Goal: Transaction & Acquisition: Purchase product/service

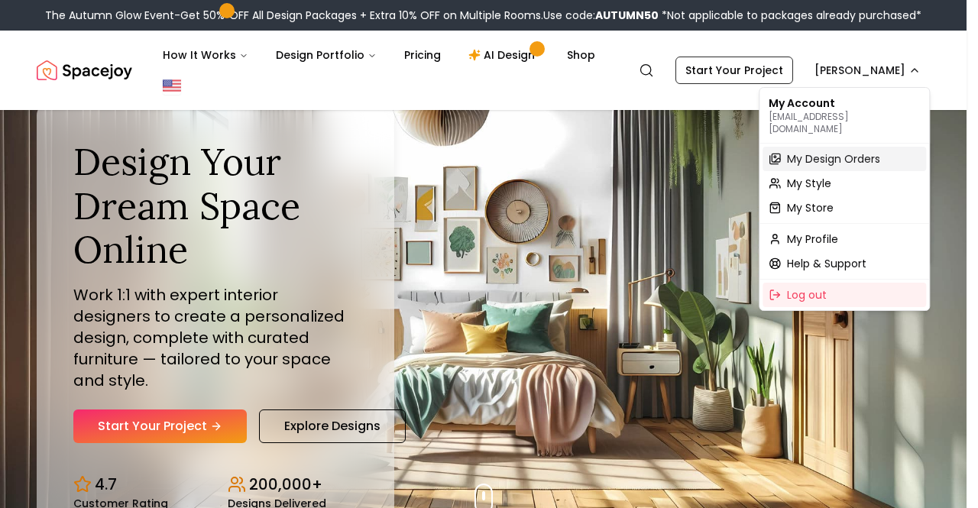
click at [822, 151] on span "My Design Orders" at bounding box center [833, 158] width 93 height 15
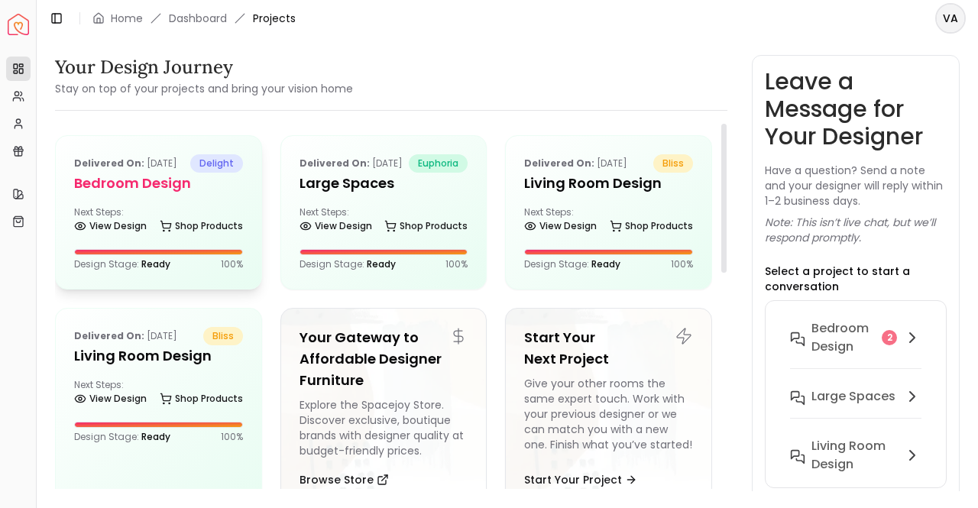
click at [176, 194] on h5 "Bedroom Design" at bounding box center [158, 183] width 169 height 21
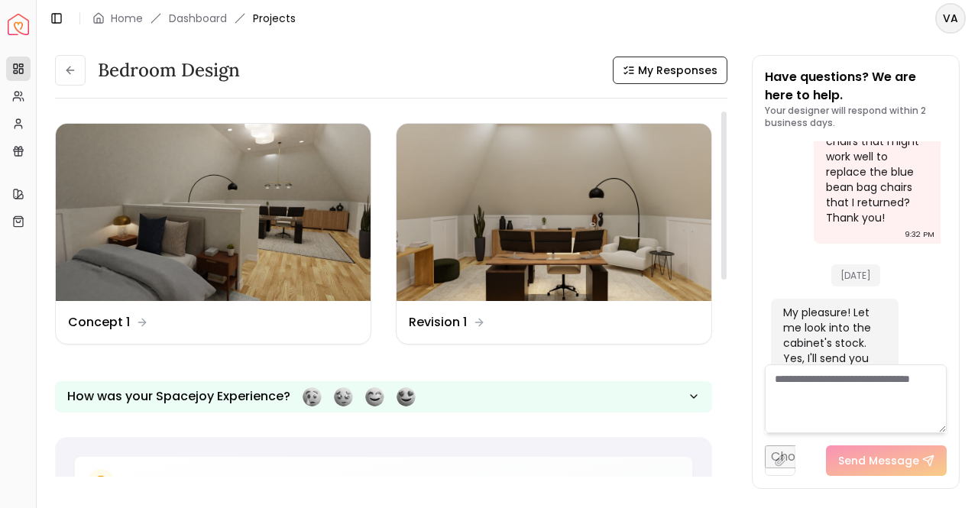
drag, startPoint x: 723, startPoint y: 186, endPoint x: 721, endPoint y: 178, distance: 8.0
click at [721, 178] on div at bounding box center [723, 196] width 5 height 168
click at [610, 248] on img at bounding box center [554, 212] width 315 height 177
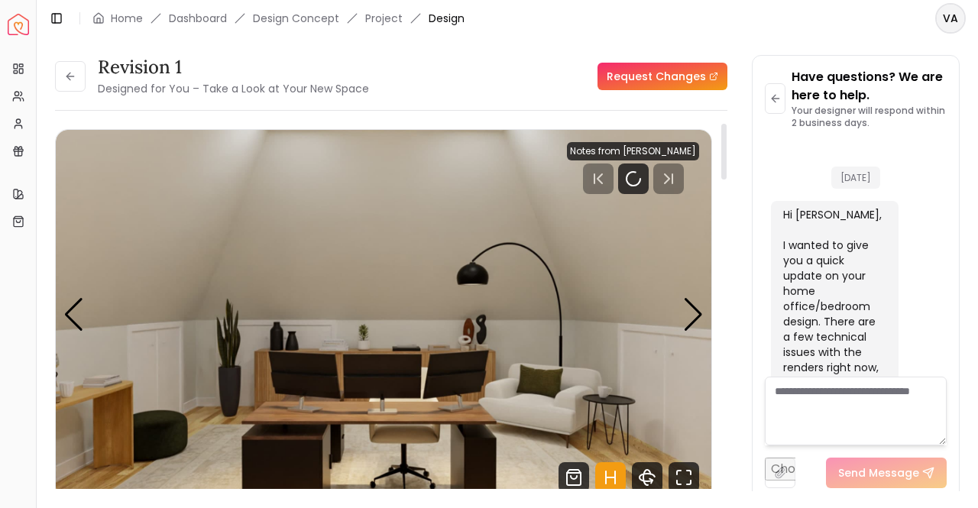
scroll to position [15067, 0]
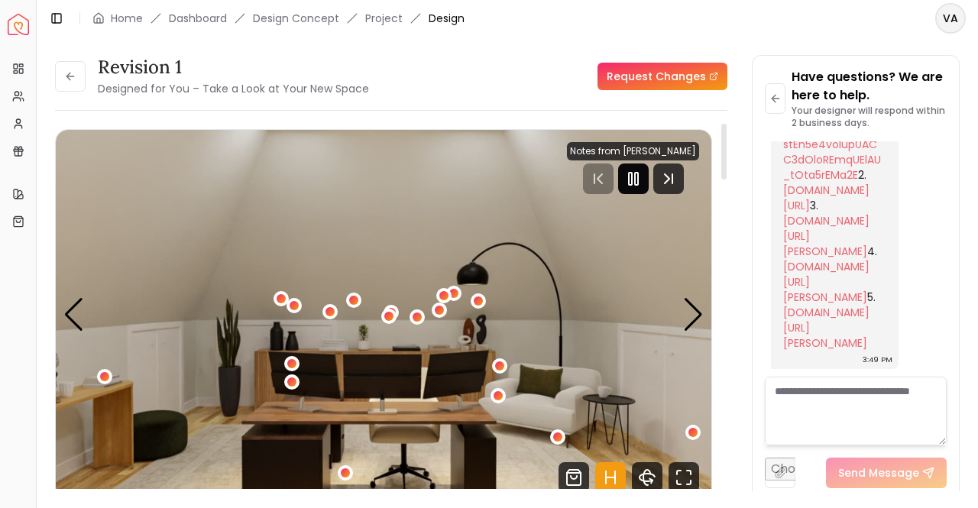
click at [637, 172] on icon "Pause" at bounding box center [633, 179] width 18 height 18
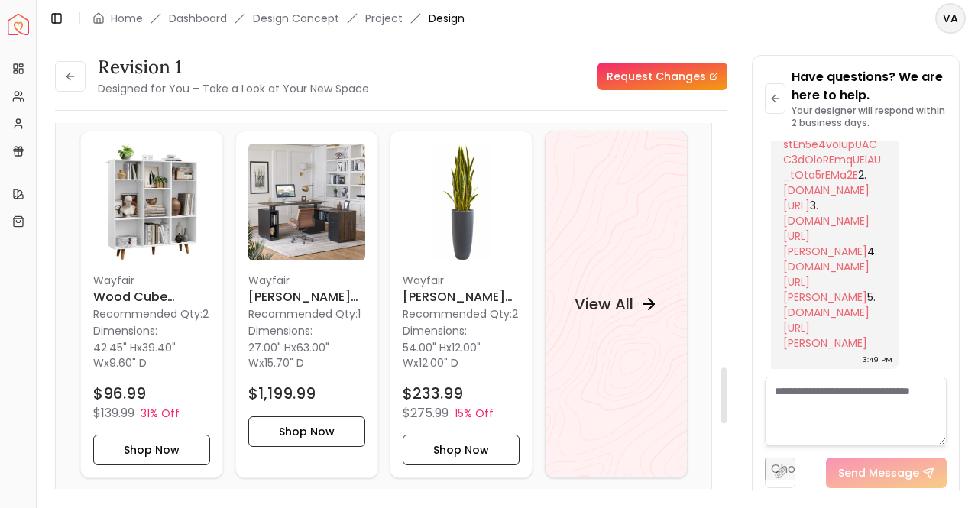
scroll to position [1606, 0]
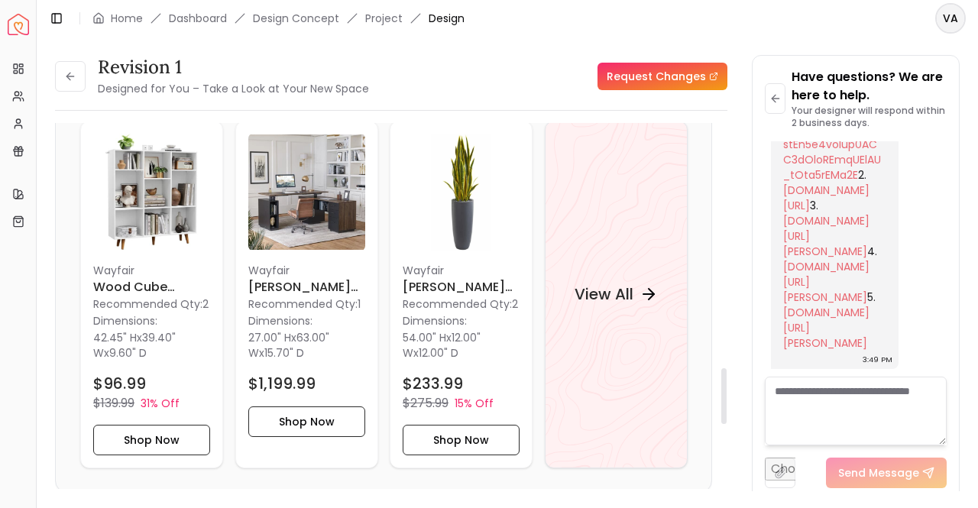
drag, startPoint x: 725, startPoint y: 164, endPoint x: 755, endPoint y: 408, distance: 246.4
click at [727, 408] on div at bounding box center [723, 396] width 5 height 56
click at [631, 284] on h4 "View All" at bounding box center [603, 294] width 59 height 21
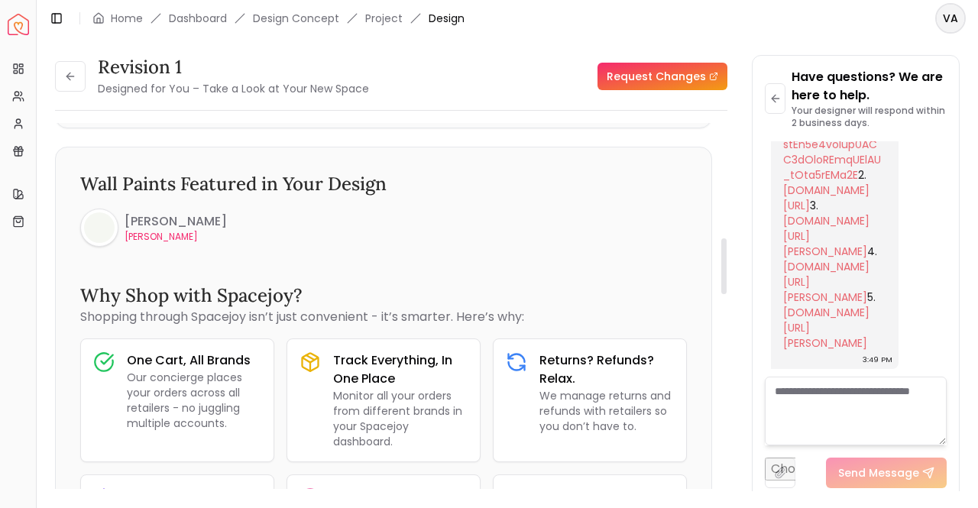
scroll to position [0, 0]
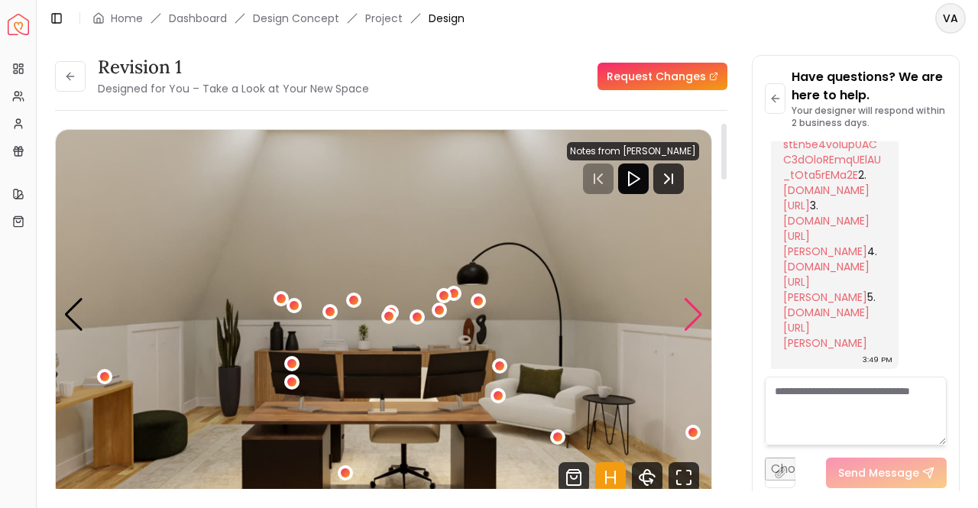
click at [697, 303] on div "Next slide" at bounding box center [693, 315] width 21 height 34
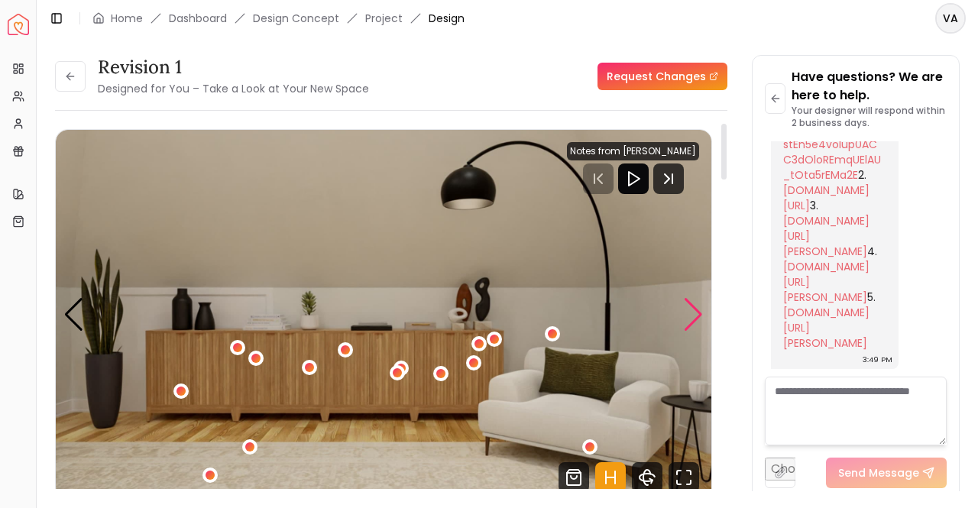
click at [697, 303] on div "Next slide" at bounding box center [693, 315] width 21 height 34
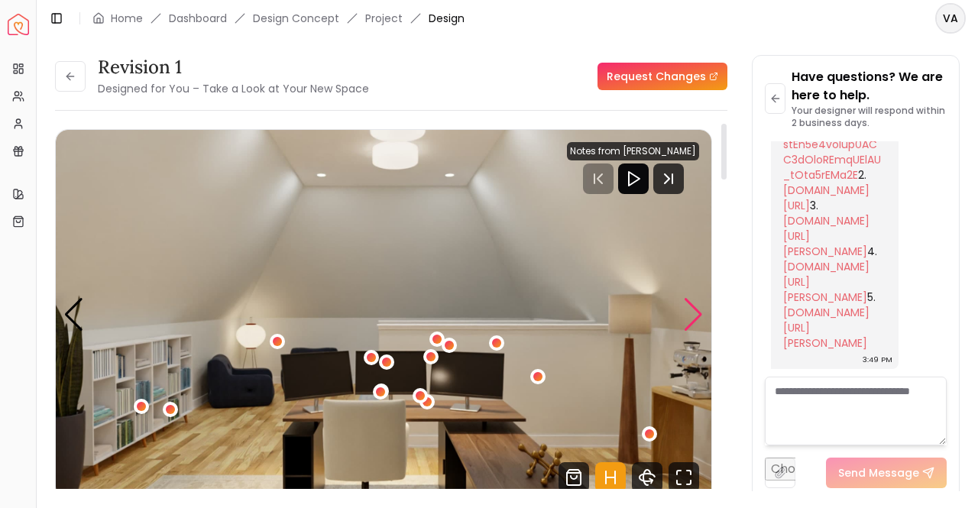
click at [697, 303] on div "Next slide" at bounding box center [693, 315] width 21 height 34
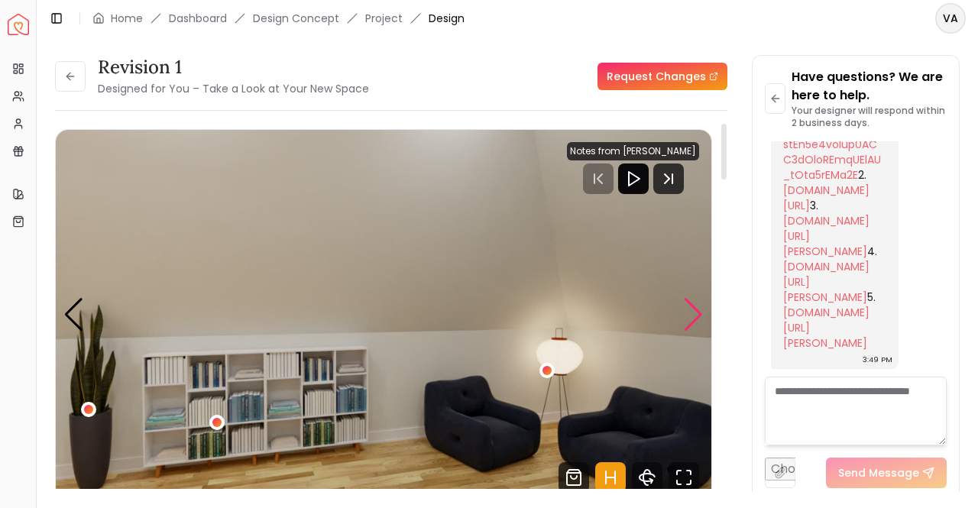
click at [697, 303] on div "Next slide" at bounding box center [693, 315] width 21 height 34
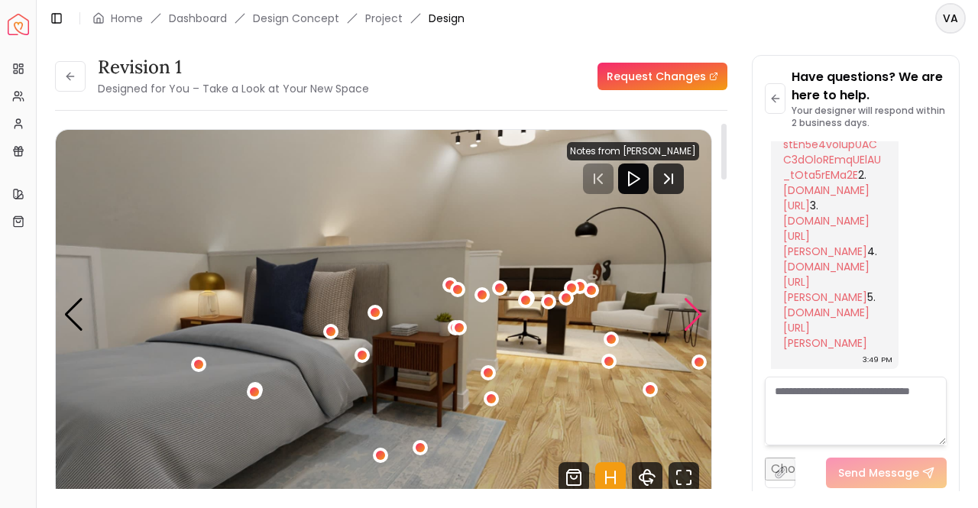
click at [697, 303] on div "Next slide" at bounding box center [693, 315] width 21 height 34
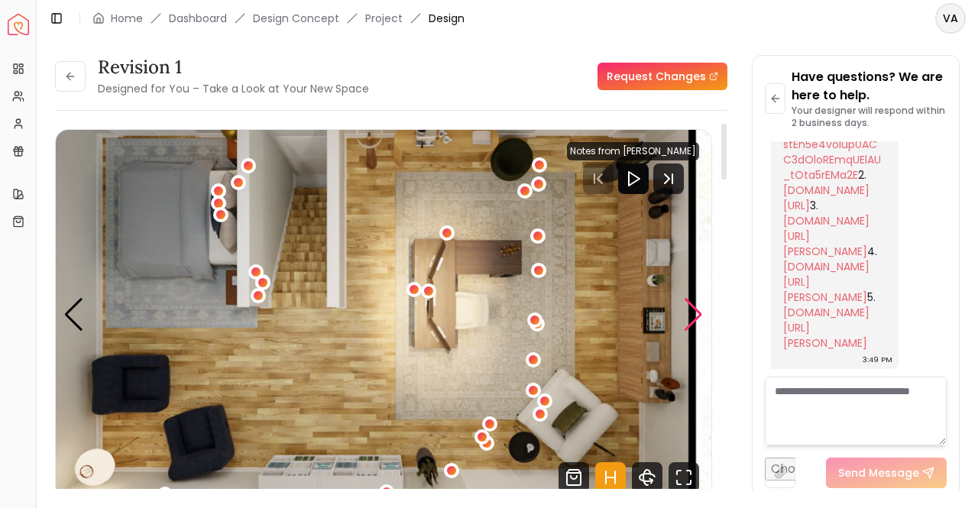
click at [697, 303] on div "Next slide" at bounding box center [693, 315] width 21 height 34
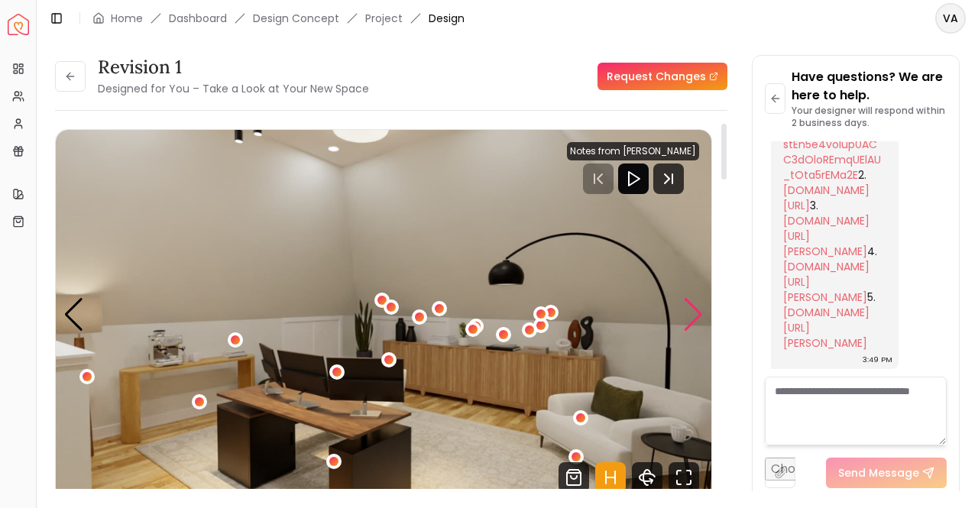
click at [697, 303] on div "Next slide" at bounding box center [693, 315] width 21 height 34
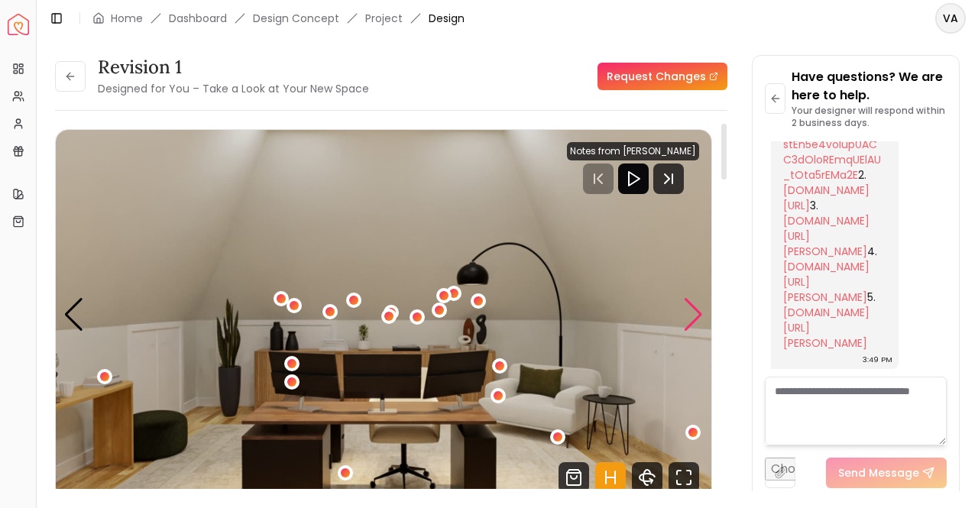
click at [697, 303] on div "Next slide" at bounding box center [693, 315] width 21 height 34
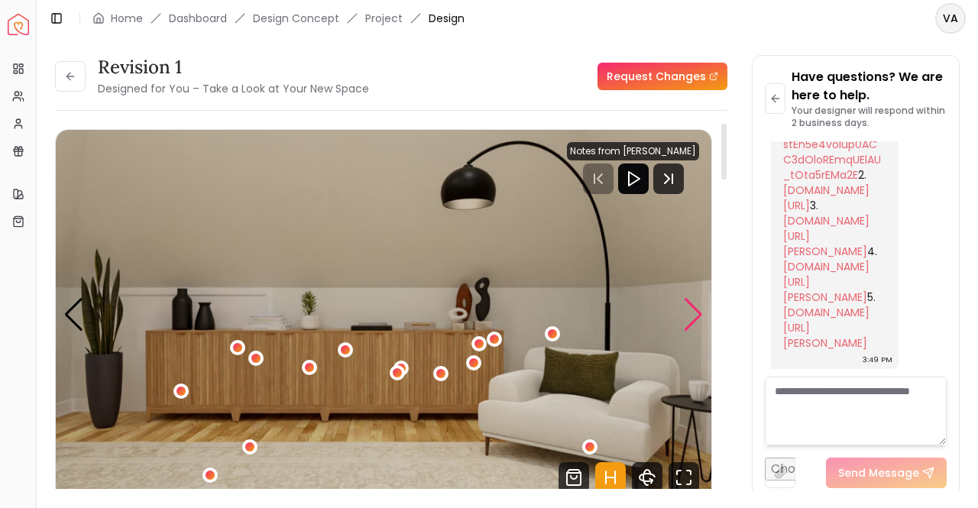
click at [697, 303] on div "Next slide" at bounding box center [693, 315] width 21 height 34
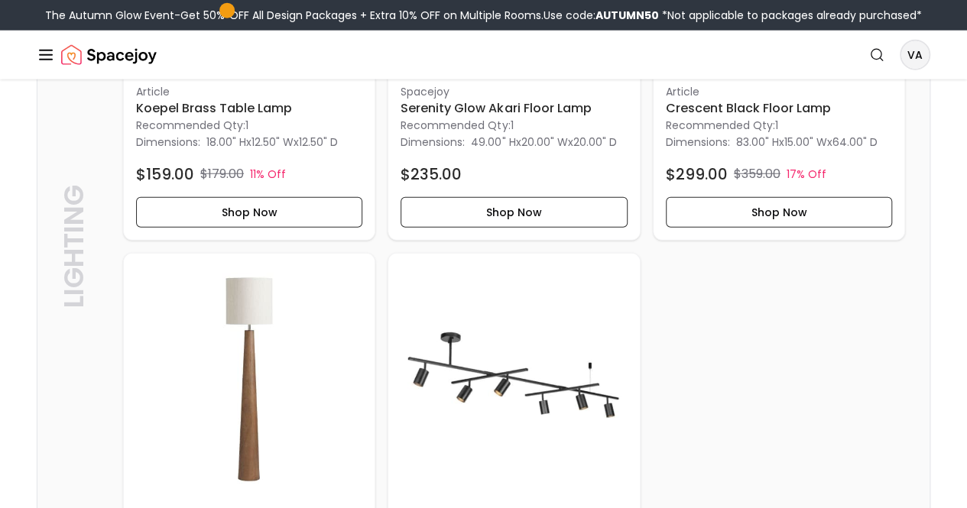
scroll to position [1972, 0]
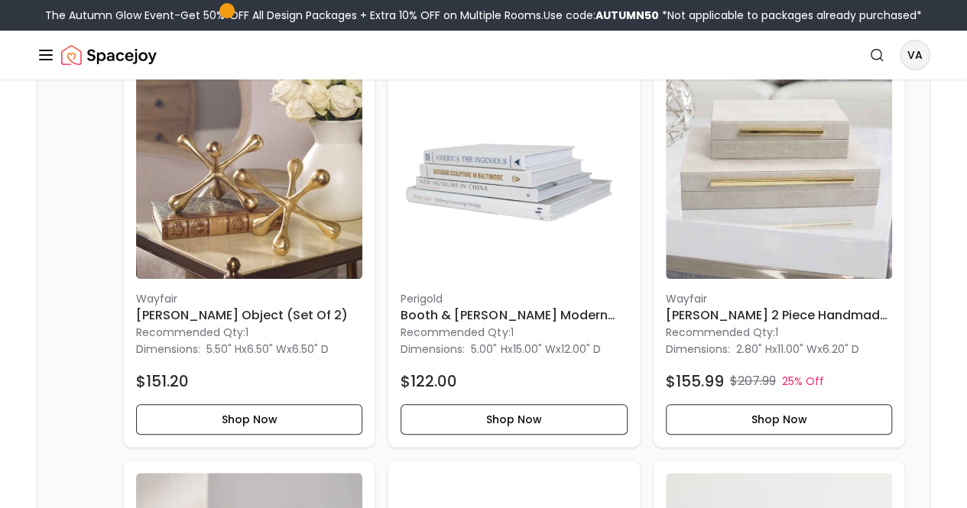
scroll to position [3126, 0]
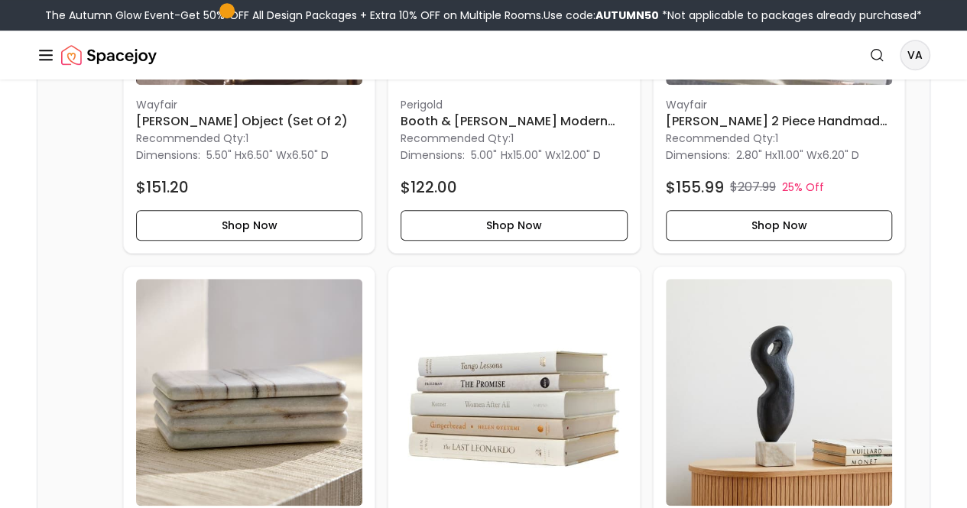
scroll to position [3566, 0]
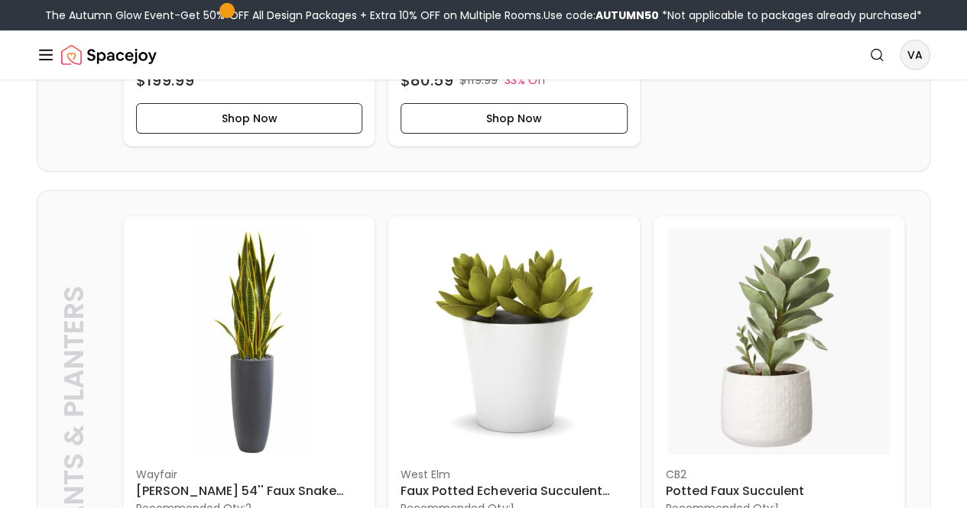
scroll to position [2473, 0]
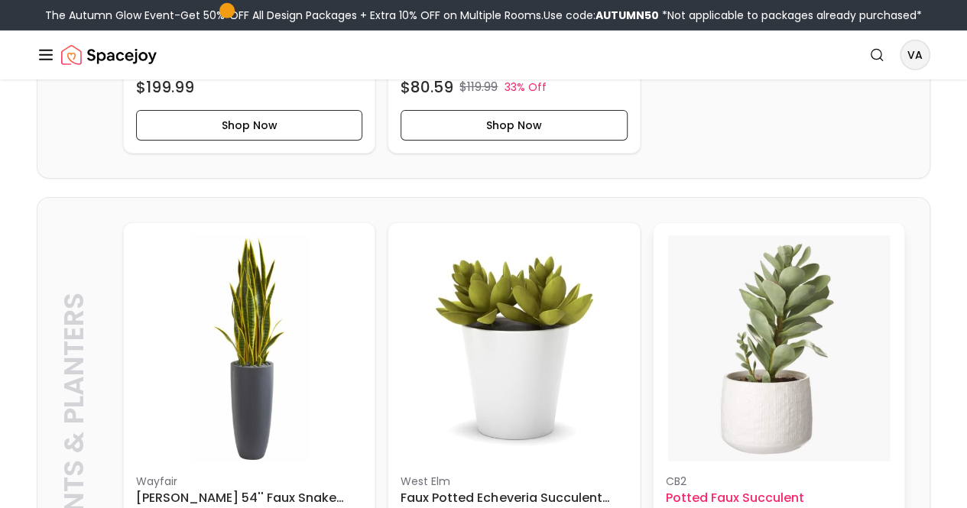
click at [666, 489] on h6 "Potted Faux Succulent" at bounding box center [779, 498] width 226 height 18
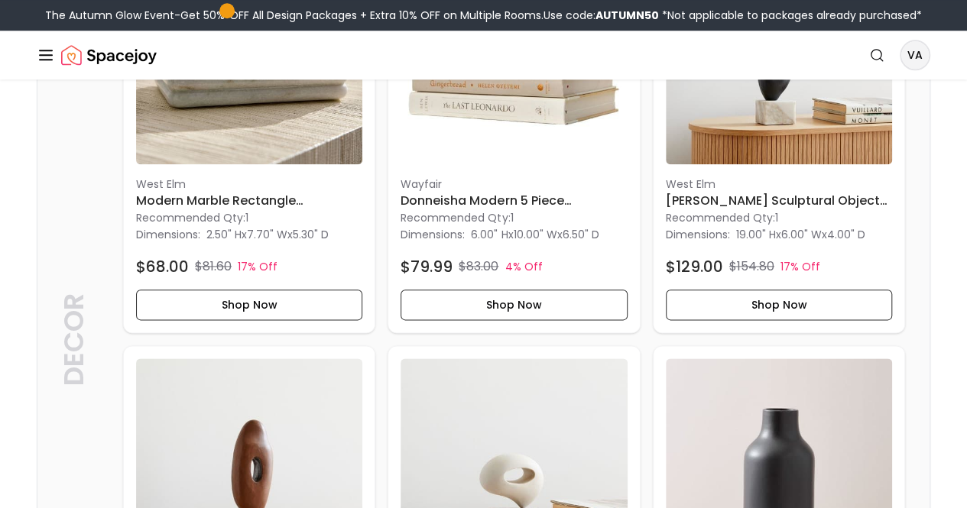
scroll to position [3993, 0]
